Goal: Transaction & Acquisition: Purchase product/service

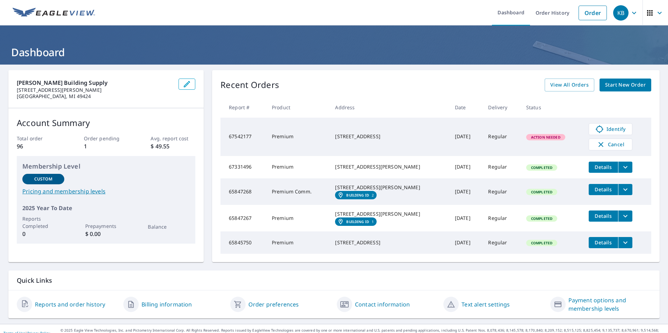
drag, startPoint x: 605, startPoint y: 86, endPoint x: 483, endPoint y: 82, distance: 122.0
click at [483, 82] on div "Recent Orders View All Orders Start New Order" at bounding box center [435, 85] width 431 height 13
click at [615, 83] on span "Start New Order" at bounding box center [625, 85] width 41 height 9
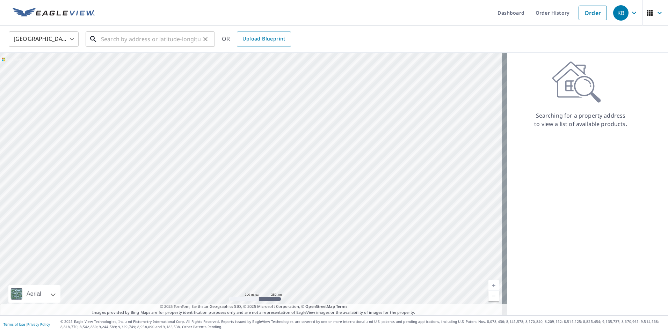
click at [104, 41] on input "text" at bounding box center [151, 39] width 100 height 20
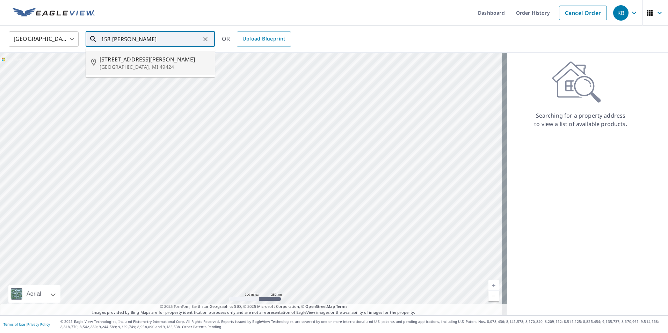
click at [114, 62] on span "[STREET_ADDRESS][PERSON_NAME]" at bounding box center [155, 59] width 110 height 8
type input "[STREET_ADDRESS][PERSON_NAME]"
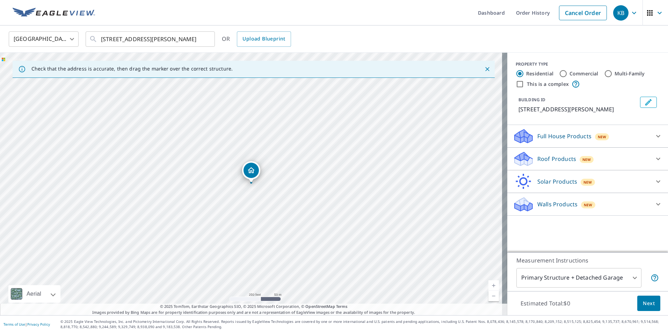
click at [654, 203] on icon at bounding box center [658, 204] width 8 height 8
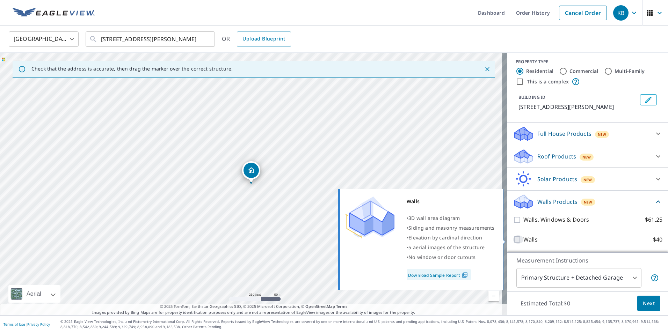
click at [513, 239] on input "Walls $40" at bounding box center [518, 239] width 10 height 8
checkbox input "true"
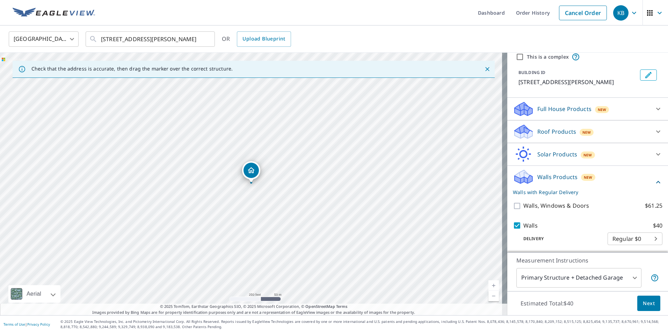
scroll to position [29, 0]
click at [646, 237] on body "KB KB Dashboard Order History Cancel Order KB [GEOGRAPHIC_DATA] [GEOGRAPHIC_DAT…" at bounding box center [334, 166] width 668 height 333
click at [646, 237] on ul "Regular $0" at bounding box center [624, 237] width 55 height 18
click at [580, 241] on div at bounding box center [334, 166] width 668 height 333
click at [643, 302] on span "Next" at bounding box center [649, 303] width 12 height 9
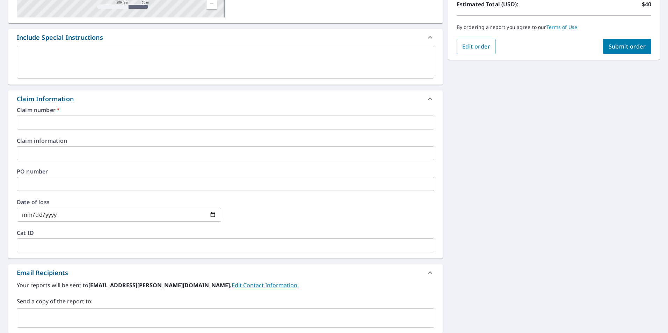
scroll to position [199, 0]
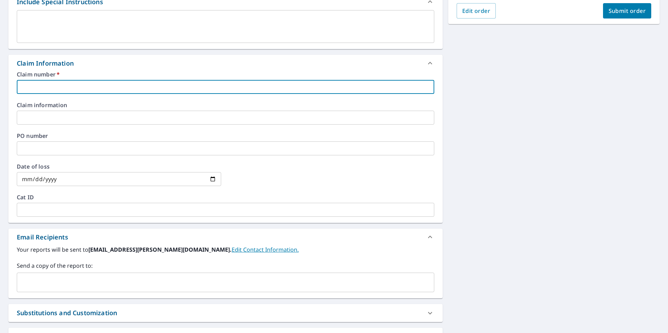
click at [70, 88] on input "text" at bounding box center [225, 87] width 417 height 14
click at [32, 85] on input "text" at bounding box center [225, 87] width 417 height 14
type input "7942290"
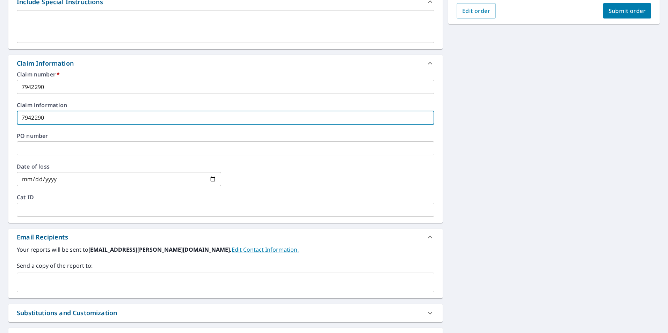
type input "7942290"
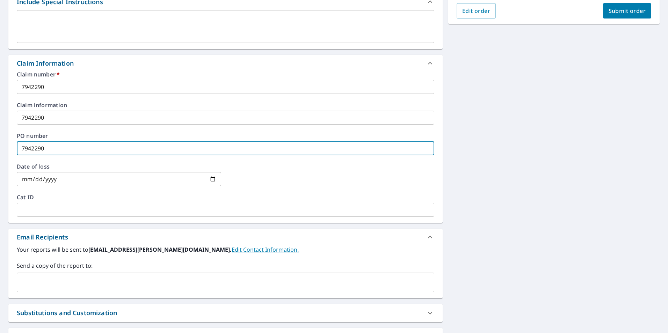
type input "7942290"
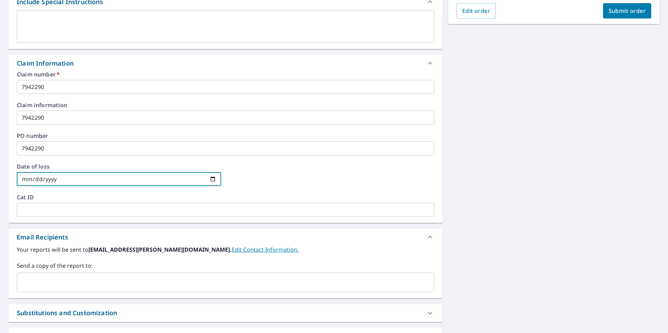
click at [611, 7] on span "Submit order" at bounding box center [627, 11] width 37 height 8
